Goal: Information Seeking & Learning: Learn about a topic

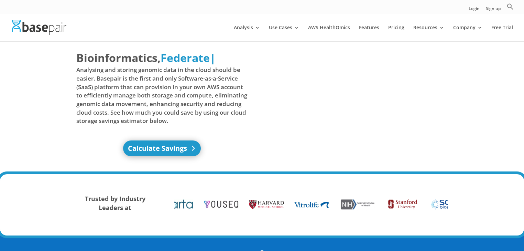
click at [179, 150] on link "Calculate Savings" at bounding box center [162, 148] width 78 height 16
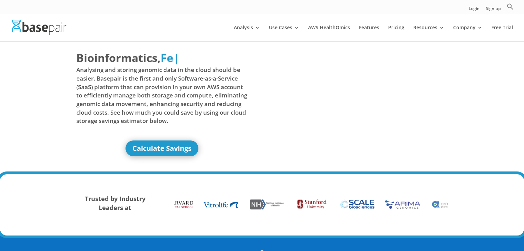
click at [234, 151] on div "Calculate Savings" at bounding box center [161, 148] width 171 height 16
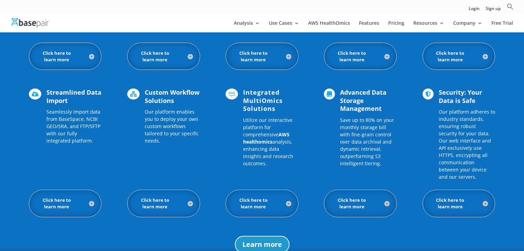
scroll to position [578, 0]
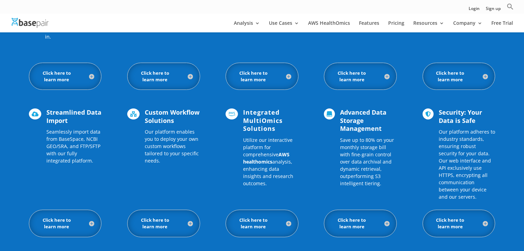
click at [94, 77] on h5 "Click here to learn more" at bounding box center [65, 76] width 59 height 13
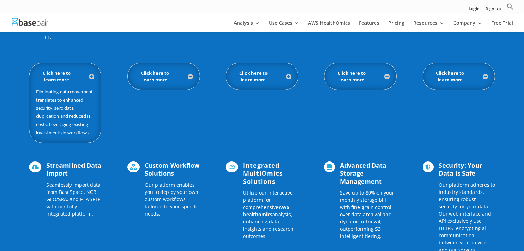
click at [93, 77] on h5 "Click here to learn more" at bounding box center [65, 76] width 59 height 13
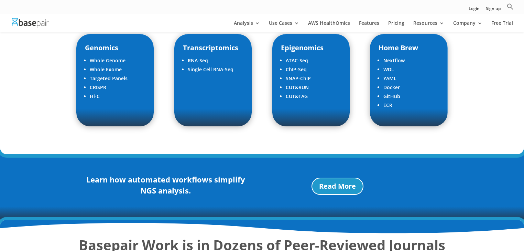
scroll to position [1046, 0]
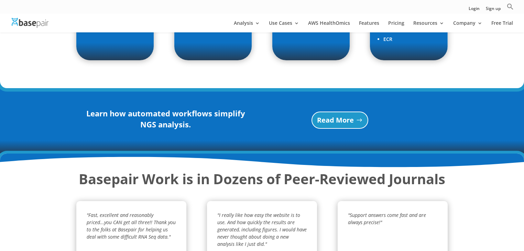
click at [347, 112] on link "Read More" at bounding box center [340, 119] width 57 height 17
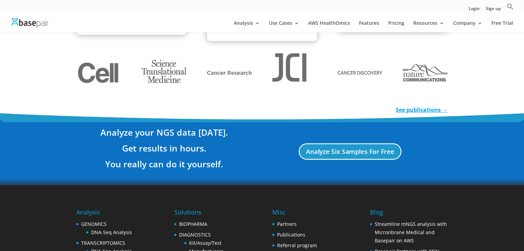
scroll to position [1294, 0]
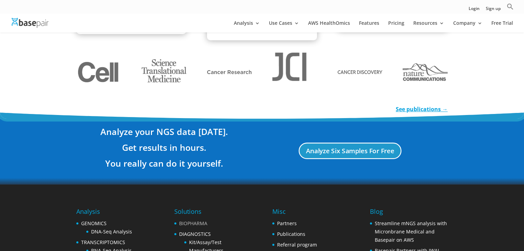
click at [200, 224] on link "BIOPHARMA" at bounding box center [193, 223] width 28 height 7
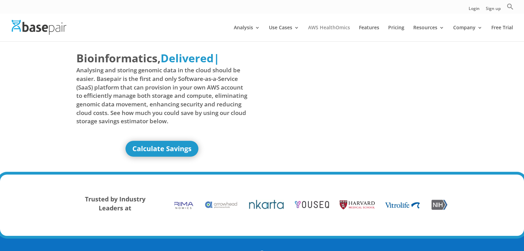
click at [332, 29] on link "AWS HealthOmics" at bounding box center [329, 33] width 42 height 16
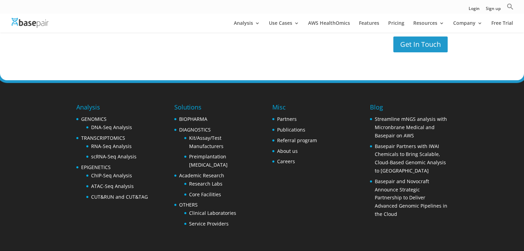
scroll to position [1977, 0]
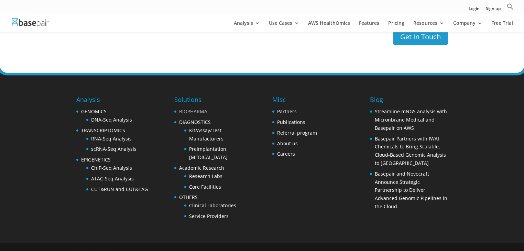
click at [202, 108] on link "BIOPHARMA" at bounding box center [193, 111] width 28 height 7
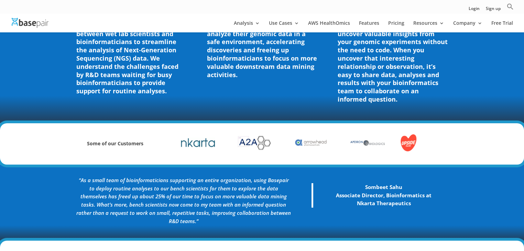
scroll to position [248, 0]
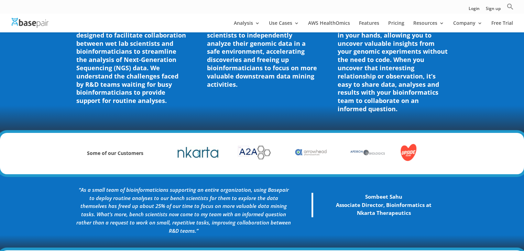
click at [208, 158] on img at bounding box center [198, 152] width 41 height 22
click at [208, 156] on img at bounding box center [198, 152] width 41 height 22
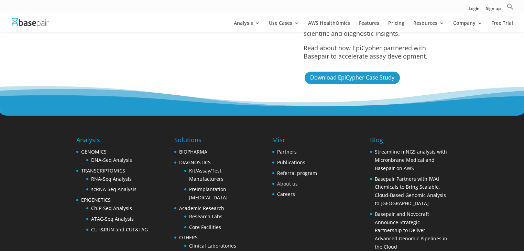
scroll to position [1742, 0]
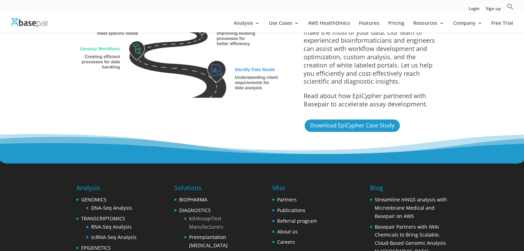
click at [215, 215] on link "Kit/Assay/Test Manufacturers" at bounding box center [206, 222] width 34 height 15
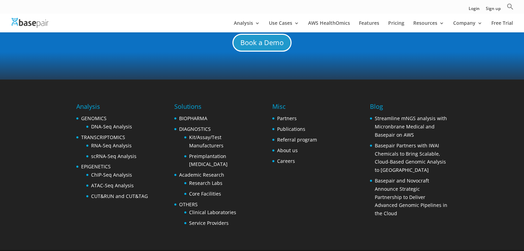
scroll to position [2625, 0]
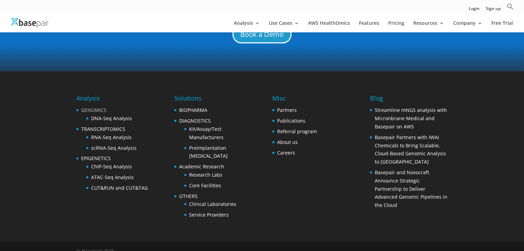
click at [98, 107] on link "GENOMICS" at bounding box center [93, 110] width 25 height 7
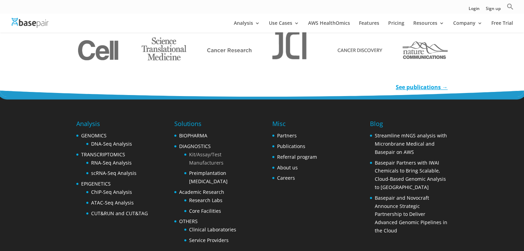
scroll to position [1106, 0]
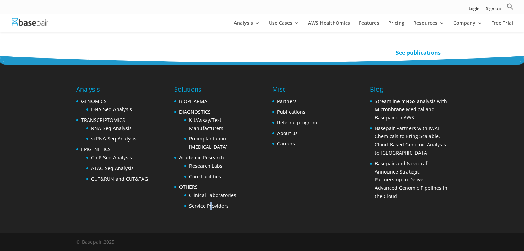
click at [211, 210] on div "Solutions BIOPHARMA DIAGNOSTICS Kit/Assay/Test Manufacturers Preimplantation Ge…" at bounding box center [212, 149] width 77 height 128
click at [206, 209] on div at bounding box center [206, 209] width 0 height 0
click at [213, 206] on link "Service Providers" at bounding box center [209, 205] width 40 height 7
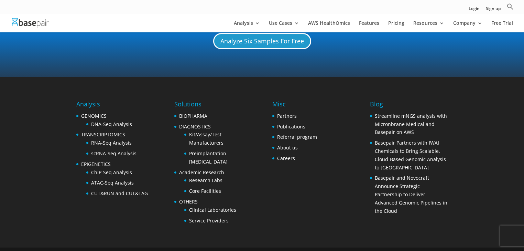
scroll to position [688, 0]
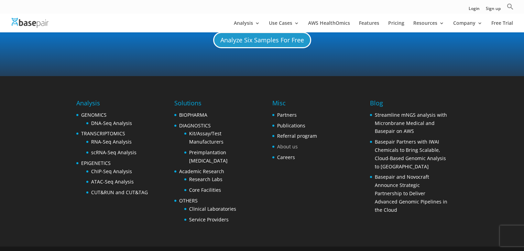
click at [294, 143] on link "About us" at bounding box center [287, 146] width 21 height 7
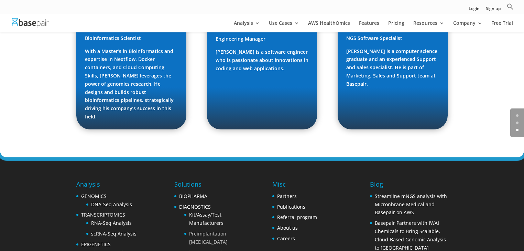
scroll to position [1074, 0]
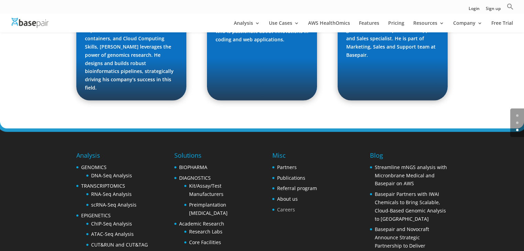
click at [287, 206] on link "Careers" at bounding box center [286, 209] width 18 height 7
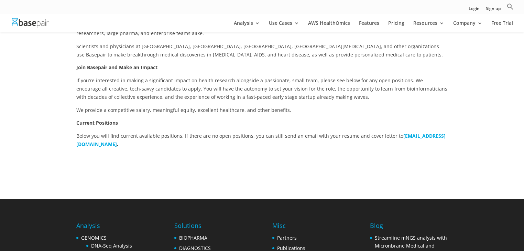
scroll to position [193, 0]
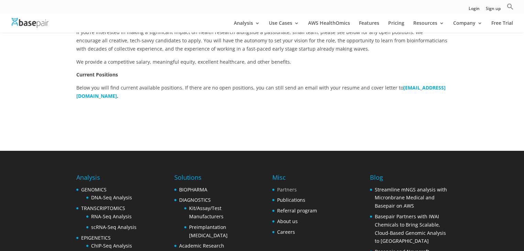
click at [289, 188] on link "Partners" at bounding box center [287, 189] width 20 height 7
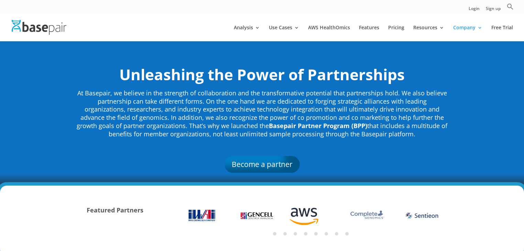
click at [261, 164] on link "Become a partner" at bounding box center [262, 164] width 75 height 17
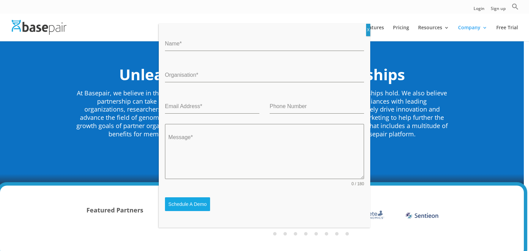
click at [396, 125] on div "Name * Organisation * Email Address * Phone Number Message * 0 / 180 Schedule A…" at bounding box center [264, 125] width 529 height 251
click at [369, 30] on button "X" at bounding box center [368, 30] width 4 height 12
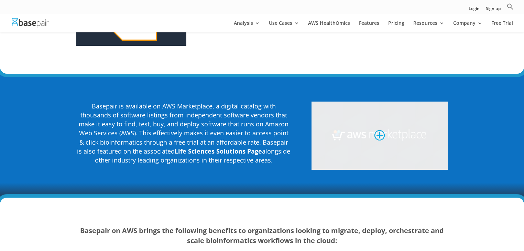
scroll to position [1046, 0]
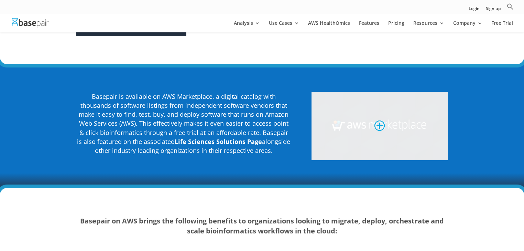
click at [399, 102] on img at bounding box center [380, 126] width 136 height 68
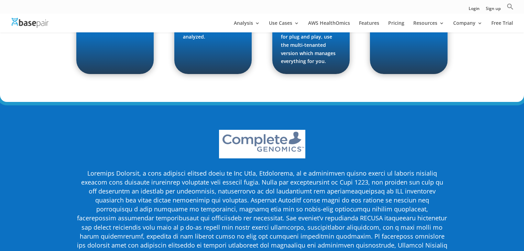
scroll to position [1514, 0]
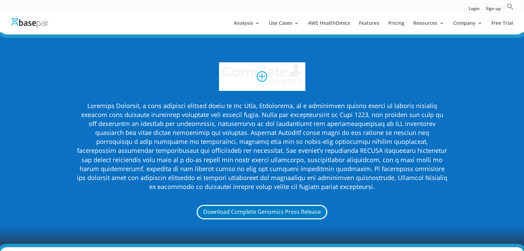
click at [271, 62] on img at bounding box center [262, 76] width 86 height 29
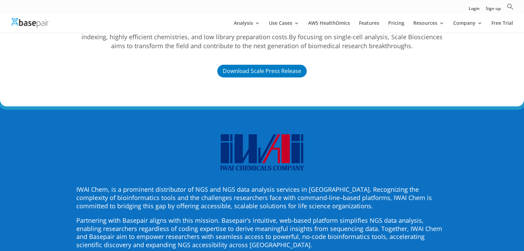
scroll to position [2615, 0]
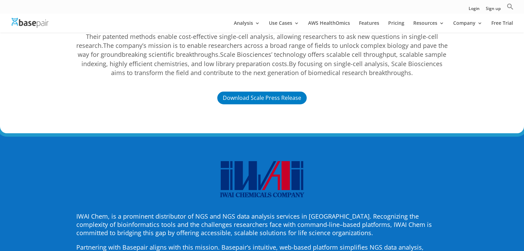
click at [243, 161] on img at bounding box center [261, 180] width 111 height 38
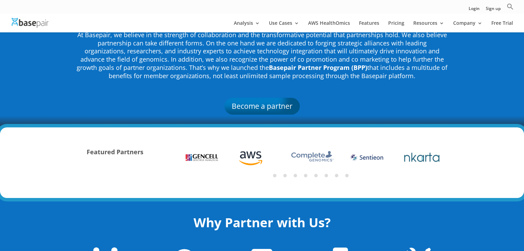
scroll to position [0, 0]
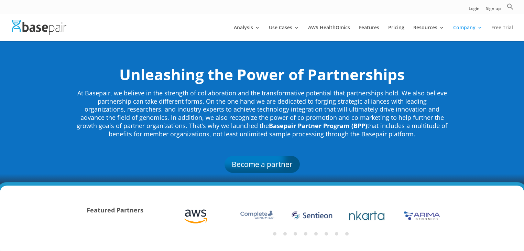
click at [508, 29] on link "Free Trial" at bounding box center [503, 33] width 22 height 16
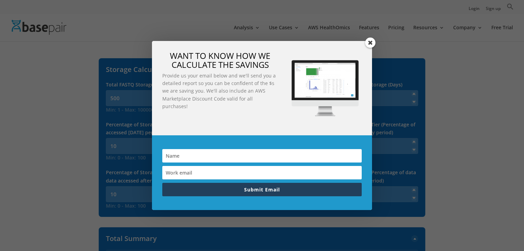
click at [372, 42] on span at bounding box center [370, 43] width 10 height 10
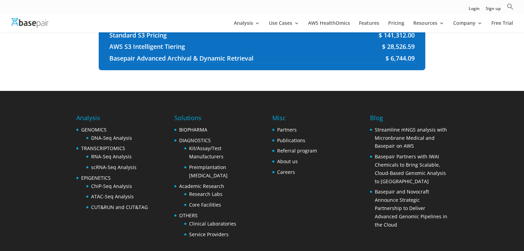
scroll to position [198, 0]
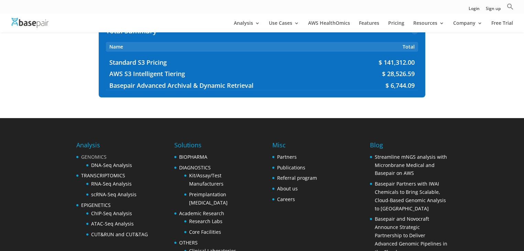
click at [100, 156] on link "GENOMICS" at bounding box center [93, 156] width 25 height 7
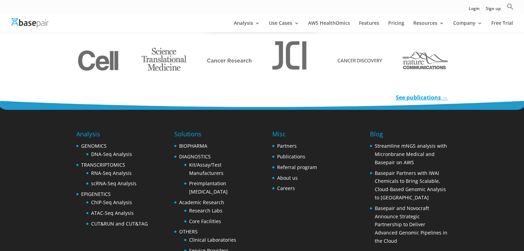
scroll to position [1101, 0]
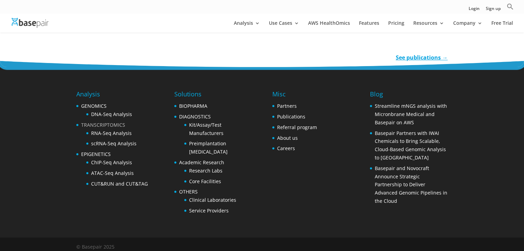
click at [113, 122] on link "TRANSCRIPTOMICS" at bounding box center [103, 124] width 44 height 7
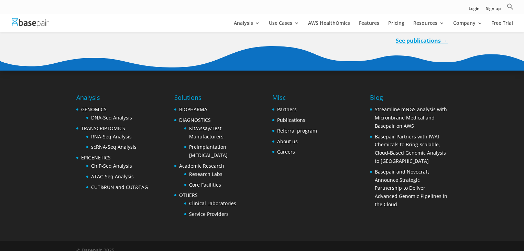
scroll to position [2262, 0]
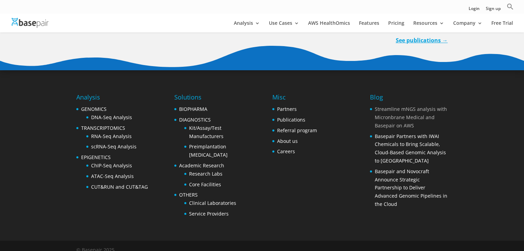
click at [401, 114] on link "Streamline mNGS analysis with Micronbrane Medical and Basepair on AWS" at bounding box center [411, 117] width 72 height 23
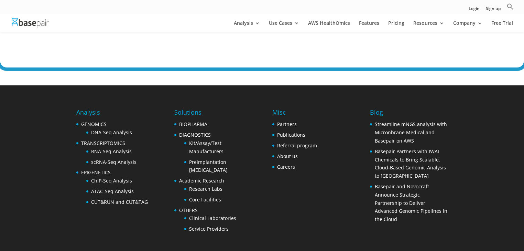
scroll to position [2175, 0]
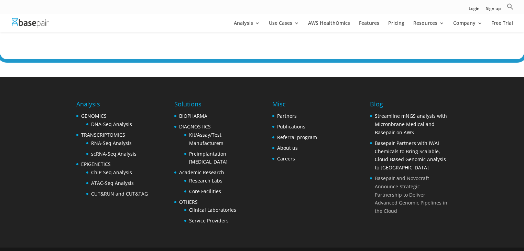
click at [391, 187] on link "Basepair and Novocraft Announce Strategic Partnership to Deliver Advanced Genom…" at bounding box center [411, 194] width 73 height 39
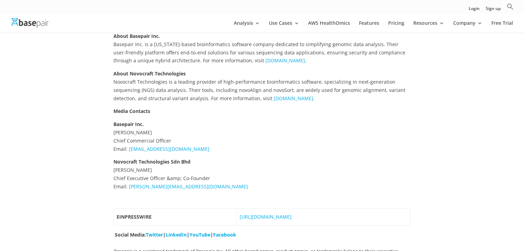
scroll to position [358, 0]
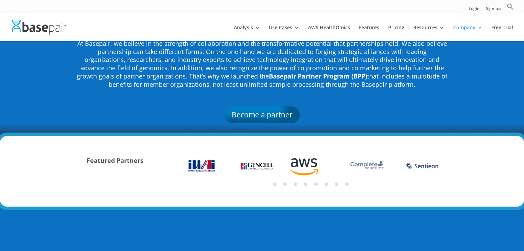
scroll to position [138, 0]
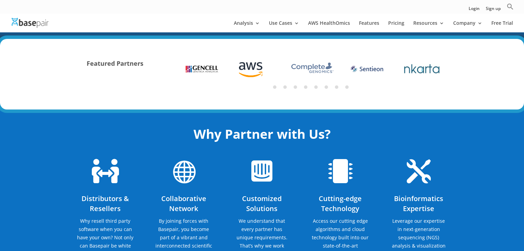
click at [247, 67] on img at bounding box center [250, 69] width 25 height 22
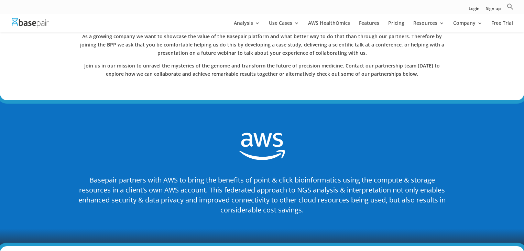
scroll to position [826, 0]
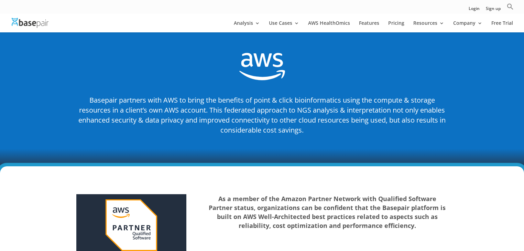
click at [255, 114] on span "Basepair partners with AWS to bring the benefits of point & click bioinformatic…" at bounding box center [262, 114] width 368 height 39
click at [267, 48] on span "" at bounding box center [263, 66] width 46 height 36
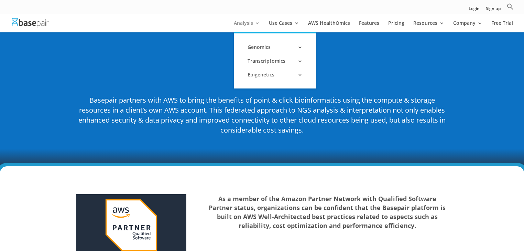
click at [252, 25] on link "Analysis" at bounding box center [247, 27] width 26 height 12
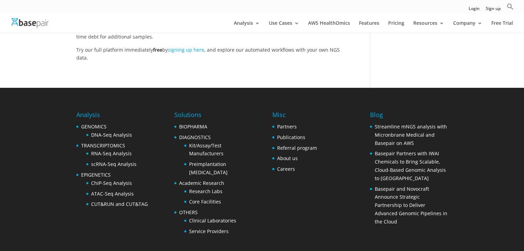
scroll to position [1217, 0]
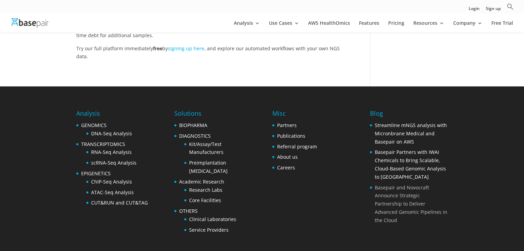
click at [400, 184] on link "Basepair and Novocraft Announce Strategic Partnership to Deliver Advanced Genom…" at bounding box center [411, 203] width 73 height 39
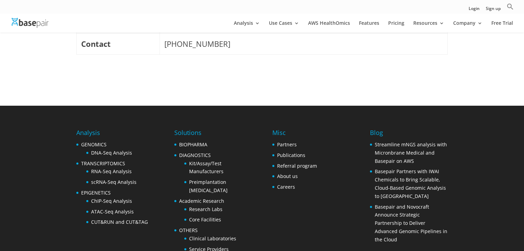
scroll to position [3343, 0]
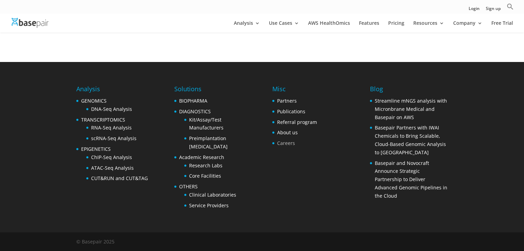
click at [279, 146] on link "Careers" at bounding box center [286, 143] width 18 height 7
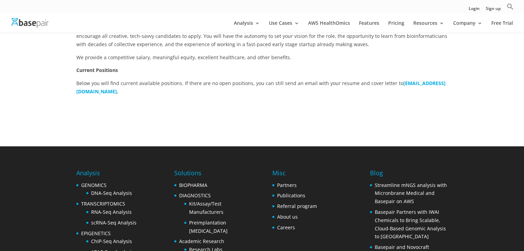
scroll to position [248, 0]
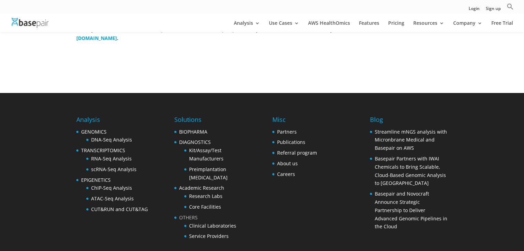
click at [191, 216] on link "OTHERS" at bounding box center [188, 217] width 19 height 7
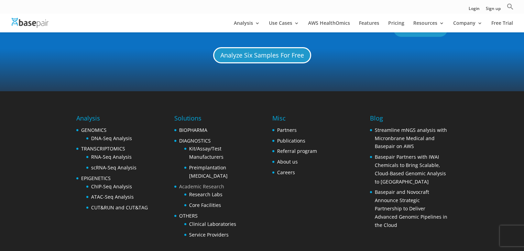
scroll to position [696, 0]
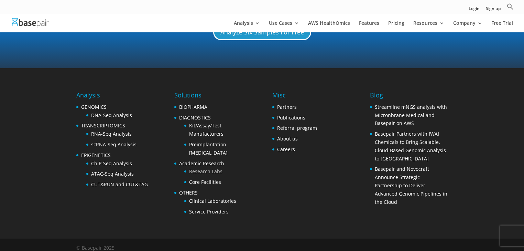
click at [201, 168] on link "Research Labs" at bounding box center [205, 171] width 33 height 7
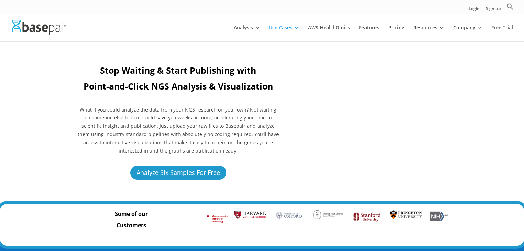
click at [279, 180] on div "Stop Waiting & Start Publishing with Point-and-Click NGS Analysis & Visualizati…" at bounding box center [262, 122] width 372 height 135
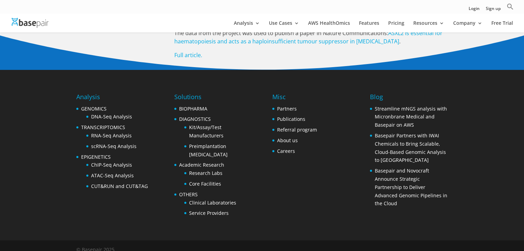
scroll to position [1284, 0]
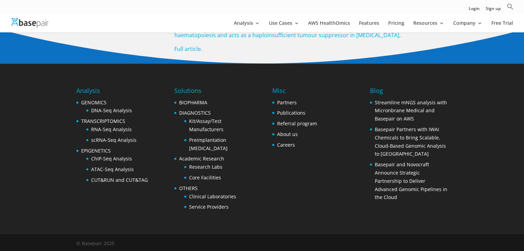
click at [203, 209] on li "Service Providers" at bounding box center [217, 207] width 67 height 8
click at [205, 205] on link "Service Providers" at bounding box center [209, 206] width 40 height 7
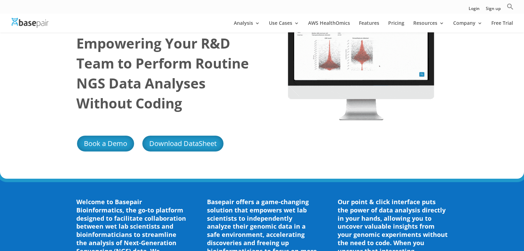
scroll to position [110, 0]
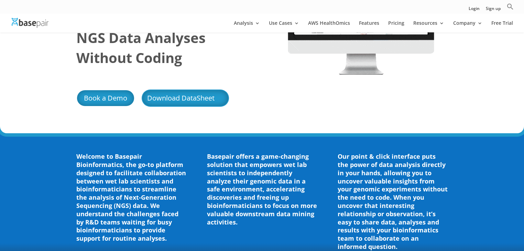
click at [164, 101] on link "Download DataSheet" at bounding box center [185, 97] width 87 height 17
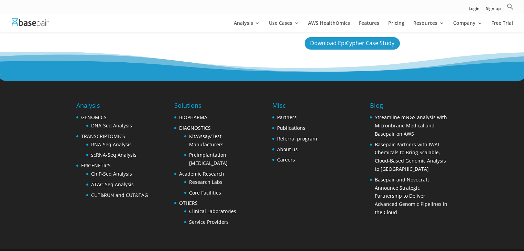
scroll to position [1824, 0]
click at [296, 135] on link "Referral program" at bounding box center [297, 138] width 40 height 7
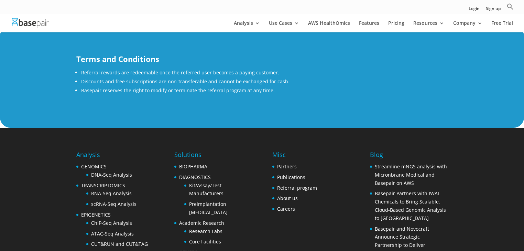
scroll to position [654, 0]
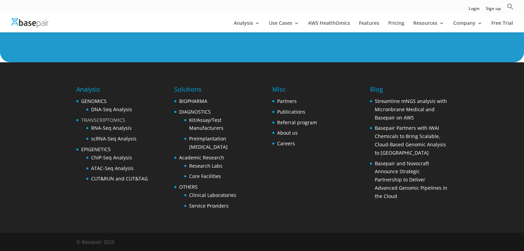
click at [100, 120] on link "TRANSCRIPTOMICS" at bounding box center [103, 120] width 44 height 7
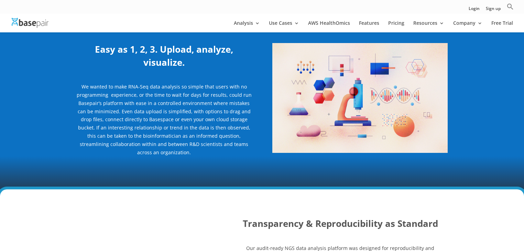
scroll to position [358, 0]
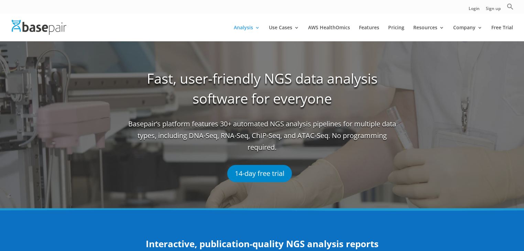
click at [270, 173] on link "14-day free trial" at bounding box center [259, 173] width 65 height 17
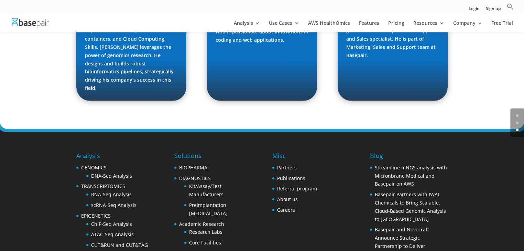
scroll to position [1074, 0]
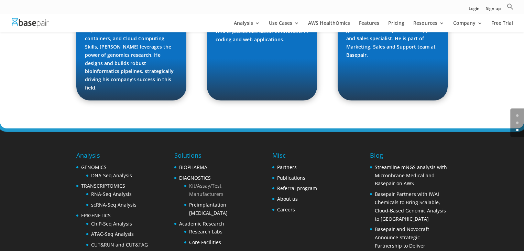
click at [208, 182] on link "Kit/Assay/Test Manufacturers" at bounding box center [206, 189] width 34 height 15
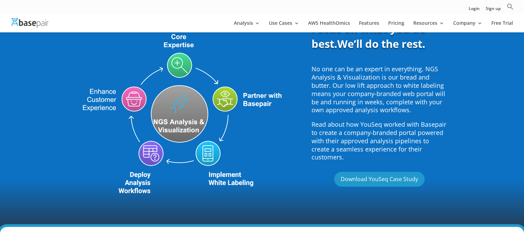
scroll to position [275, 0]
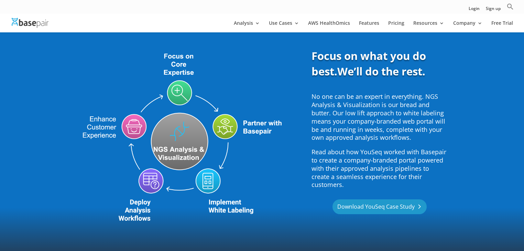
click at [350, 199] on link "Download YouSeq Case Study" at bounding box center [380, 206] width 94 height 15
click at [42, 24] on img at bounding box center [30, 23] width 37 height 10
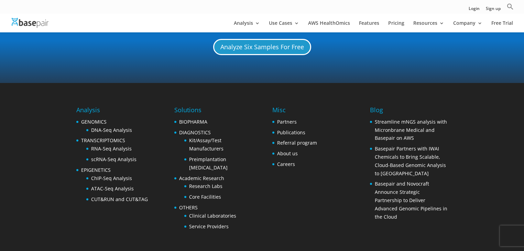
scroll to position [699, 0]
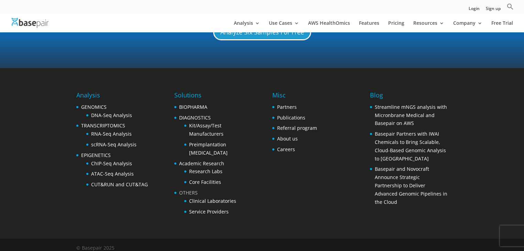
click at [190, 189] on link "OTHERS" at bounding box center [188, 192] width 19 height 7
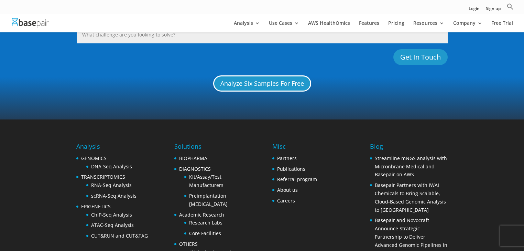
scroll to position [696, 0]
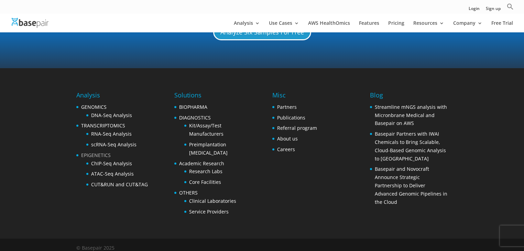
click at [92, 152] on link "EPIGENETICS" at bounding box center [96, 155] width 30 height 7
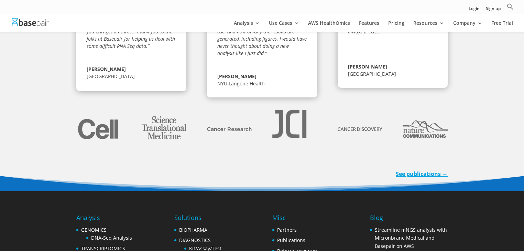
scroll to position [1468, 0]
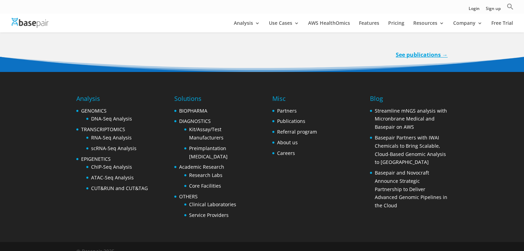
click at [418, 169] on li "Basepair and Novocraft Announce Strategic Partnership to Deliver Advanced Genom…" at bounding box center [408, 189] width 77 height 41
click at [408, 169] on link "Basepair and Novocraft Announce Strategic Partnership to Deliver Advanced Genom…" at bounding box center [411, 188] width 73 height 39
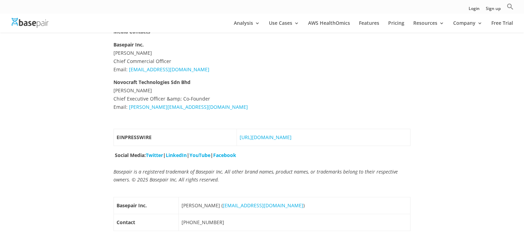
scroll to position [440, 0]
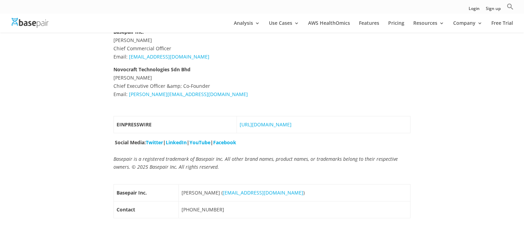
click at [245, 126] on link "[URL][DOMAIN_NAME]" at bounding box center [266, 124] width 52 height 7
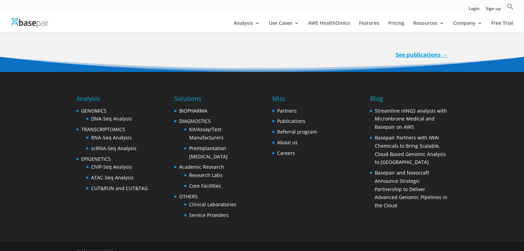
scroll to position [1468, 0]
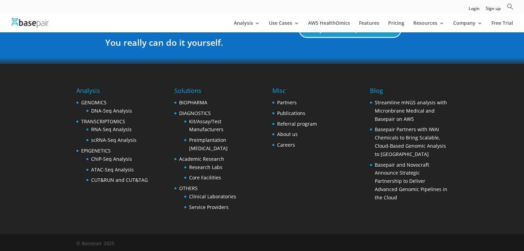
scroll to position [1343, 0]
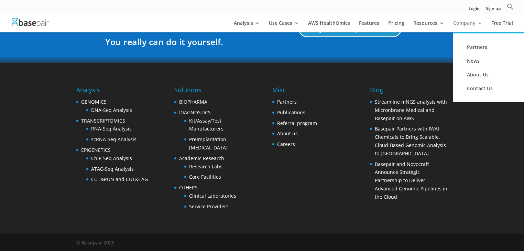
click at [468, 23] on link "Company" at bounding box center [468, 27] width 29 height 12
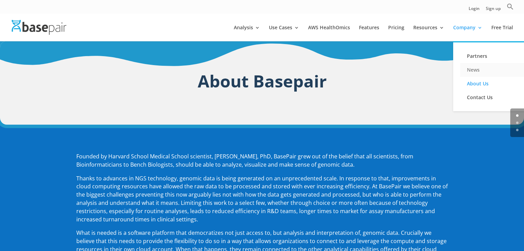
click at [478, 73] on link "News" at bounding box center [494, 70] width 69 height 14
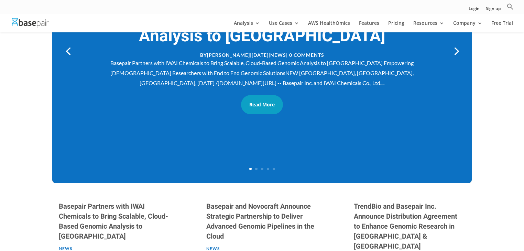
scroll to position [55, 0]
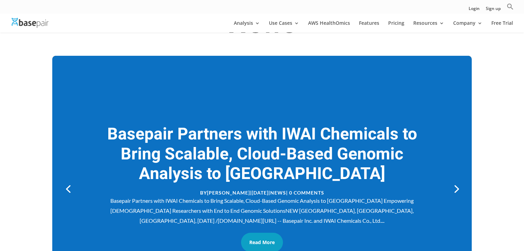
click at [228, 176] on link "Basepair Partners with IWAI Chemicals to Bring Scalable, Cloud-Based Genomic An…" at bounding box center [262, 154] width 310 height 64
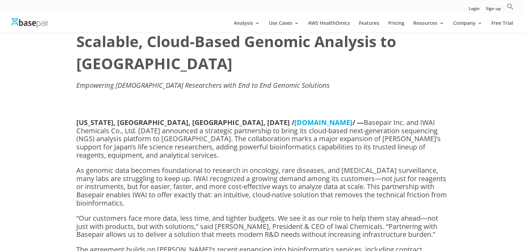
scroll to position [55, 0]
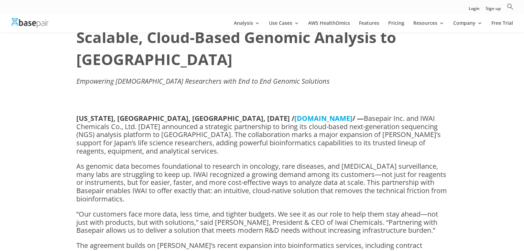
click at [295, 114] on link "[DOMAIN_NAME]" at bounding box center [324, 118] width 58 height 9
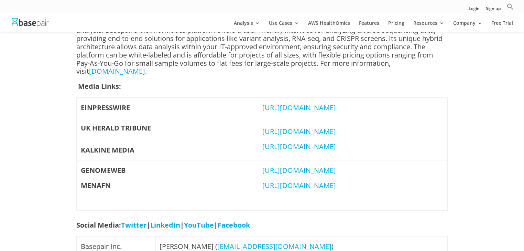
scroll to position [523, 0]
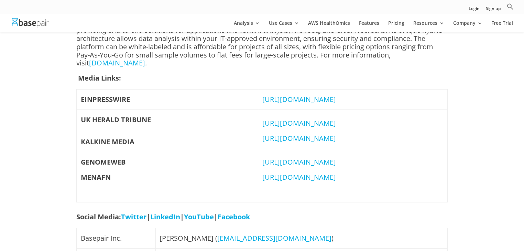
click at [263, 134] on link "[URL][DOMAIN_NAME]" at bounding box center [300, 138] width 74 height 9
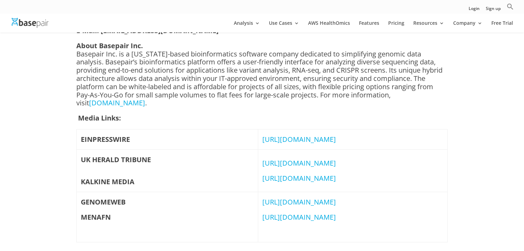
scroll to position [505, 0]
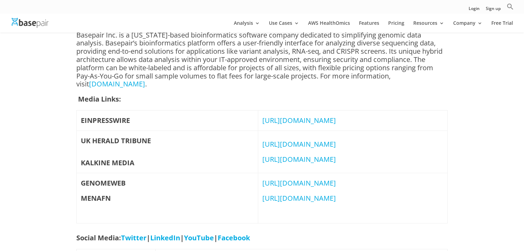
click at [263, 200] on link "[URL][DOMAIN_NAME]" at bounding box center [300, 197] width 74 height 9
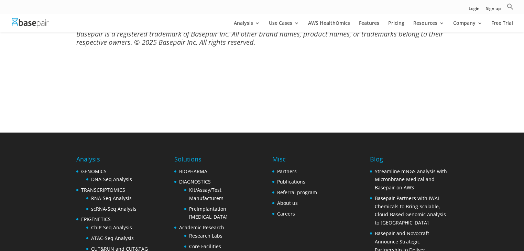
scroll to position [839, 0]
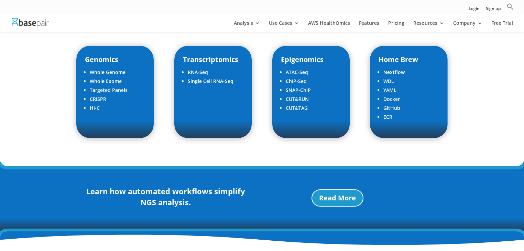
scroll to position [875, 0]
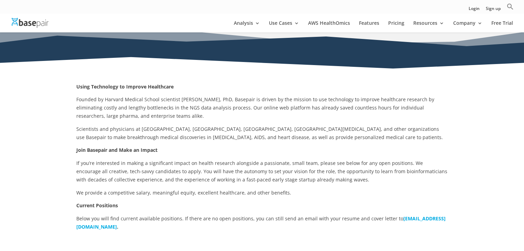
scroll to position [58, 0]
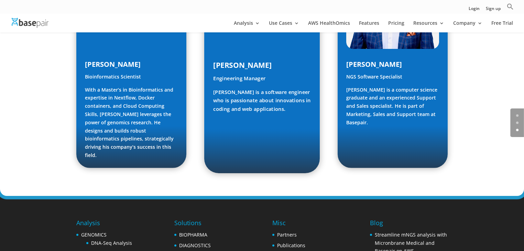
scroll to position [1074, 0]
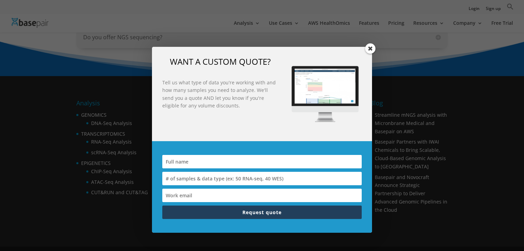
scroll to position [908, 0]
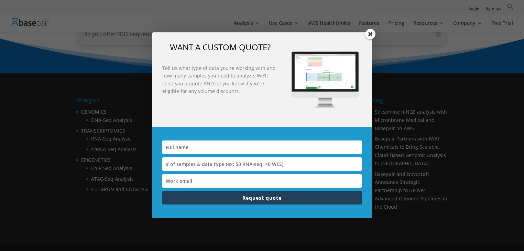
click at [371, 50] on div "WANT A CUSTOM QUOTE? Tell us what type of data you're working with and how many…" at bounding box center [262, 79] width 220 height 94
click at [373, 37] on span at bounding box center [370, 34] width 10 height 10
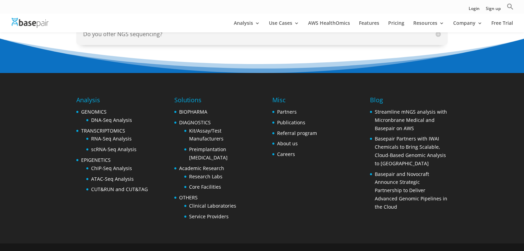
click at [281, 95] on h4 "Misc" at bounding box center [295, 101] width 45 height 12
click at [204, 165] on link "Academic Research" at bounding box center [201, 168] width 45 height 7
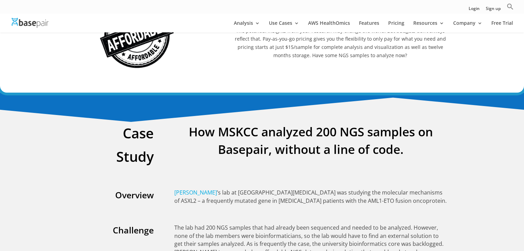
scroll to position [1019, 0]
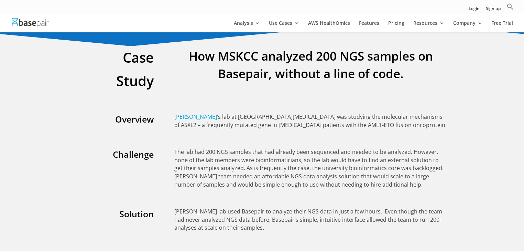
click at [217, 113] on span "[PERSON_NAME]" at bounding box center [195, 117] width 43 height 8
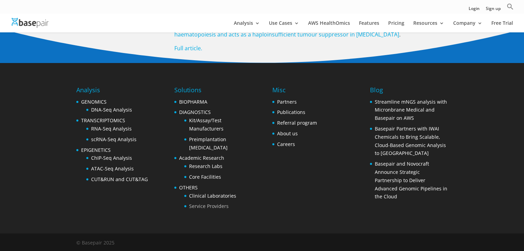
scroll to position [1287, 0]
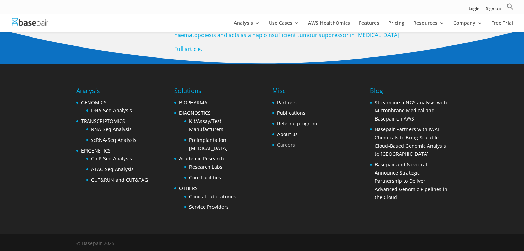
click at [294, 145] on link "Careers" at bounding box center [286, 144] width 18 height 7
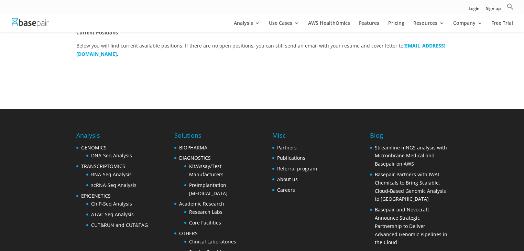
scroll to position [165, 0]
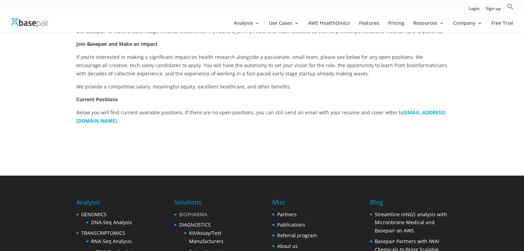
drag, startPoint x: 191, startPoint y: 210, endPoint x: 192, endPoint y: 214, distance: 3.6
click at [191, 211] on li "BIOPHARMA" at bounding box center [212, 214] width 77 height 8
click at [193, 214] on link "BIOPHARMA" at bounding box center [193, 214] width 28 height 7
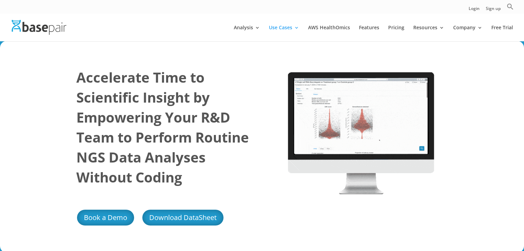
click at [224, 61] on div "Accelerate Time to Scientific Insight by Empowering Your R&D Team to Perform Ro…" at bounding box center [164, 146] width 176 height 179
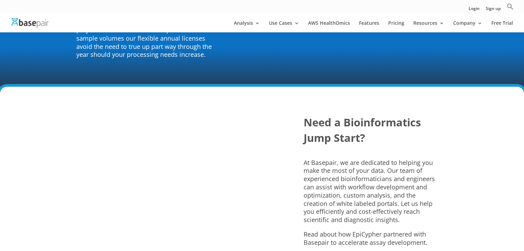
scroll to position [1624, 0]
